Goal: Find specific fact: Find specific fact

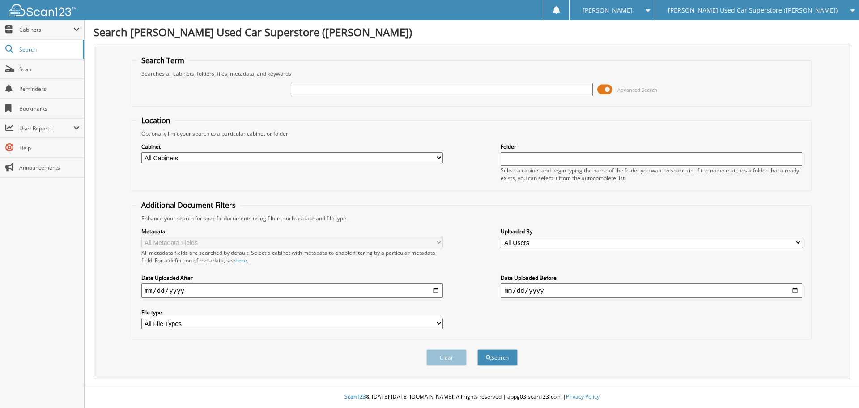
click at [326, 87] on input "text" at bounding box center [442, 89] width 302 height 13
type input "19193"
click at [477, 349] on button "Search" at bounding box center [497, 357] width 40 height 17
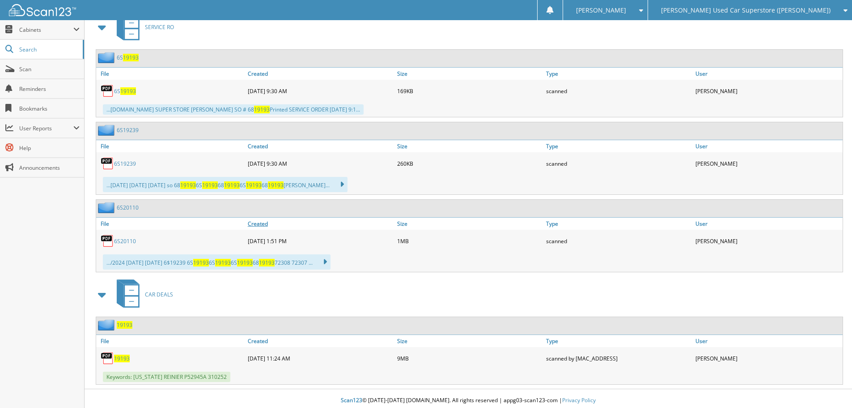
scroll to position [409, 0]
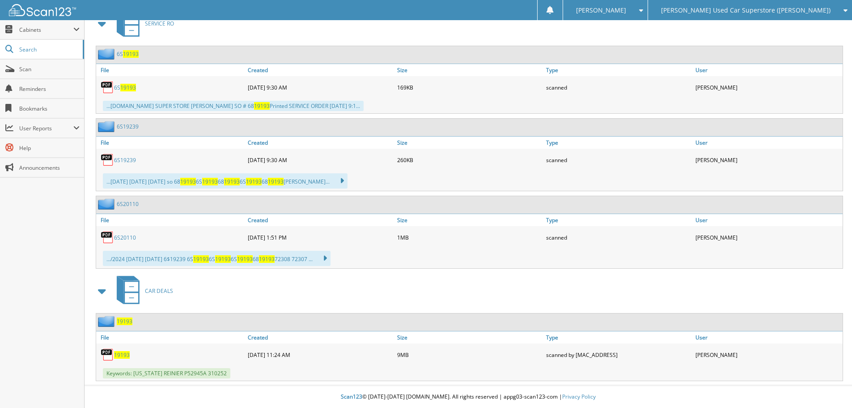
click at [119, 356] on span "19193" at bounding box center [122, 355] width 16 height 8
